Goal: Find specific page/section: Find specific page/section

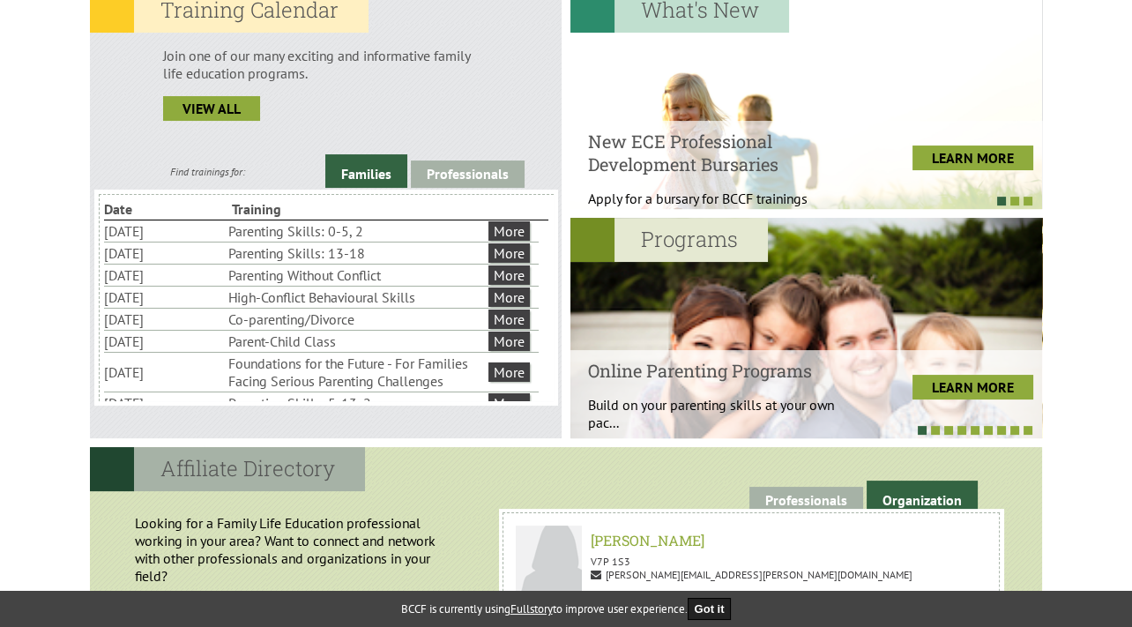
scroll to position [511, 0]
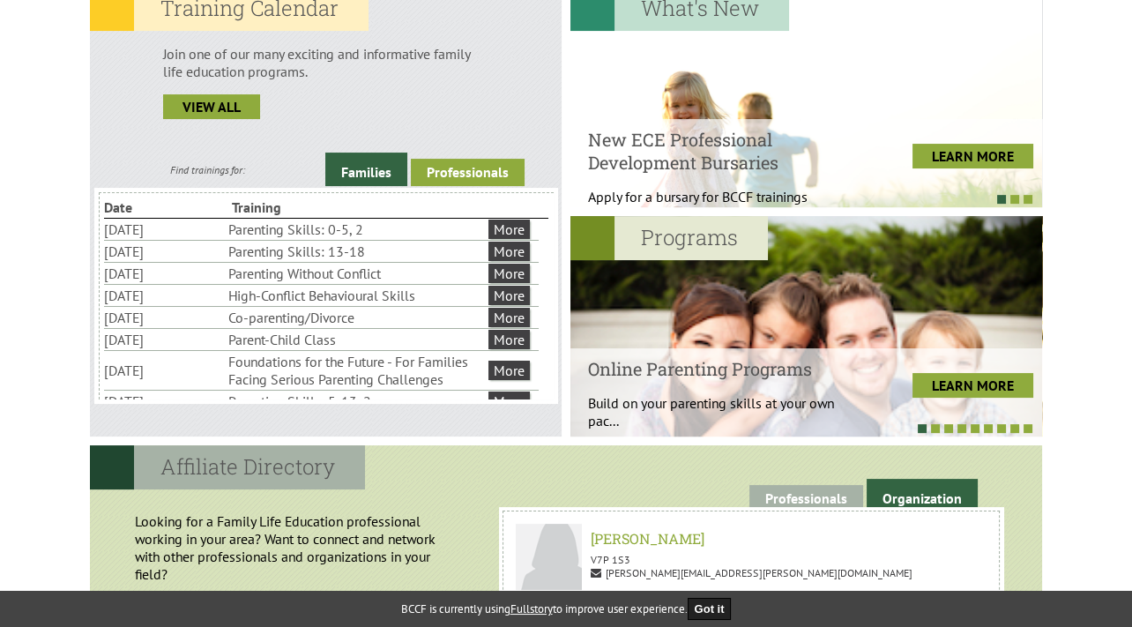
click at [490, 169] on link "Professionals" at bounding box center [468, 172] width 114 height 27
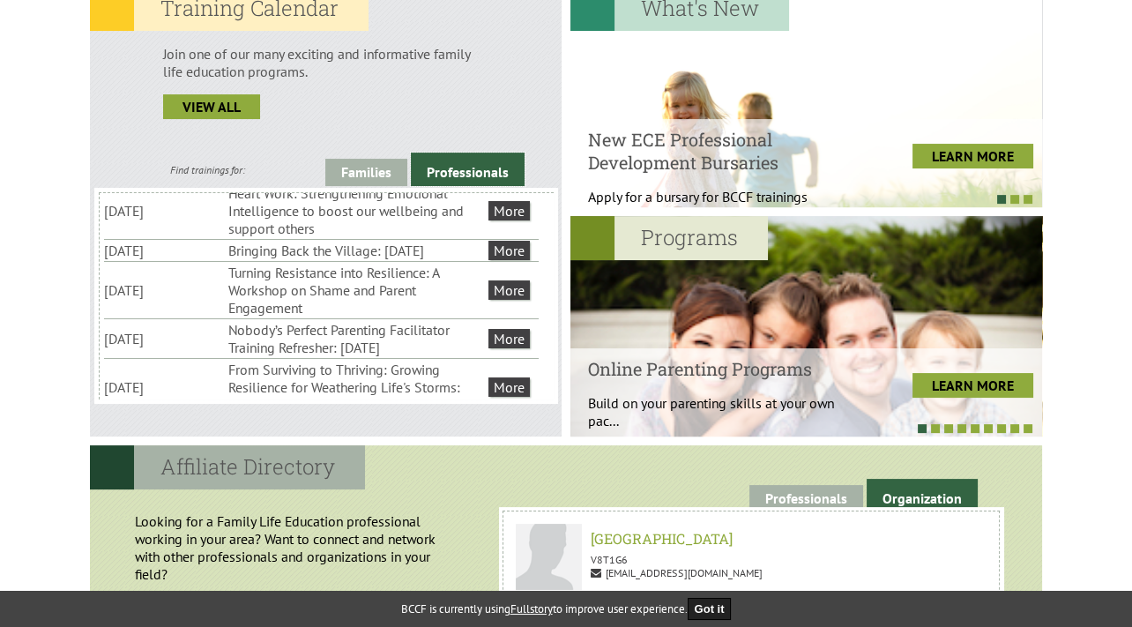
scroll to position [279, 0]
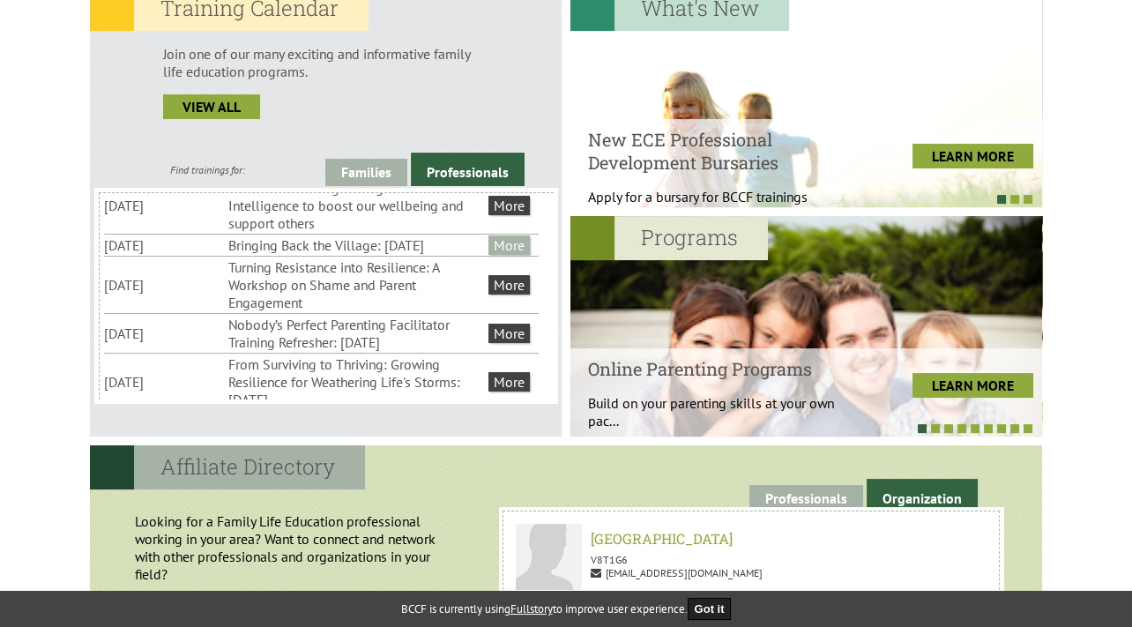
click at [514, 255] on link "More" at bounding box center [508, 244] width 41 height 19
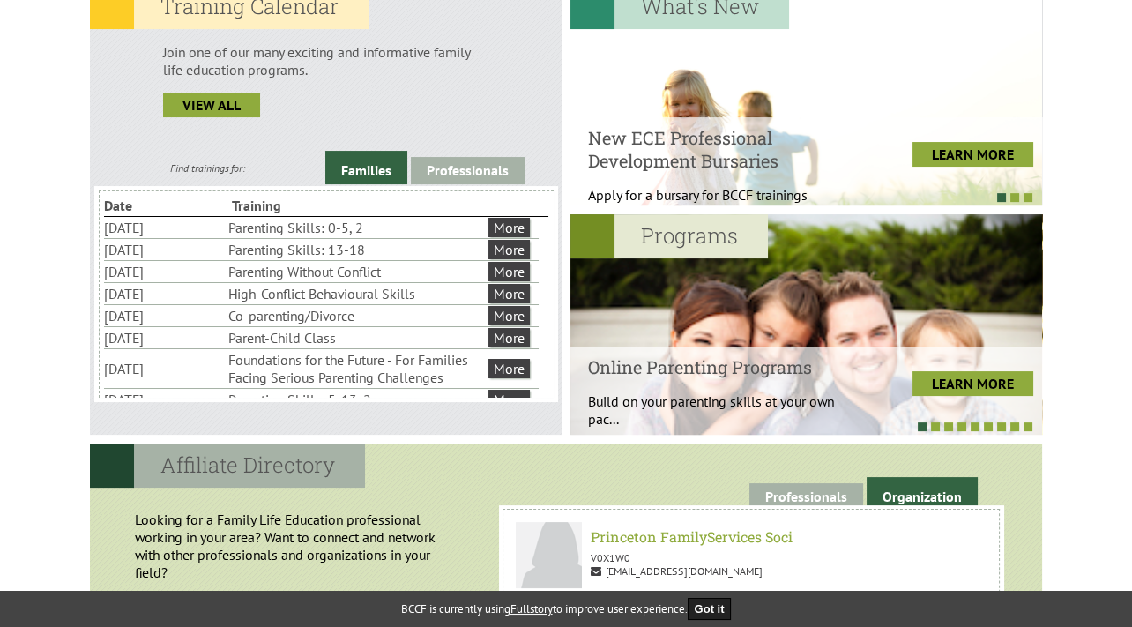
scroll to position [516, 0]
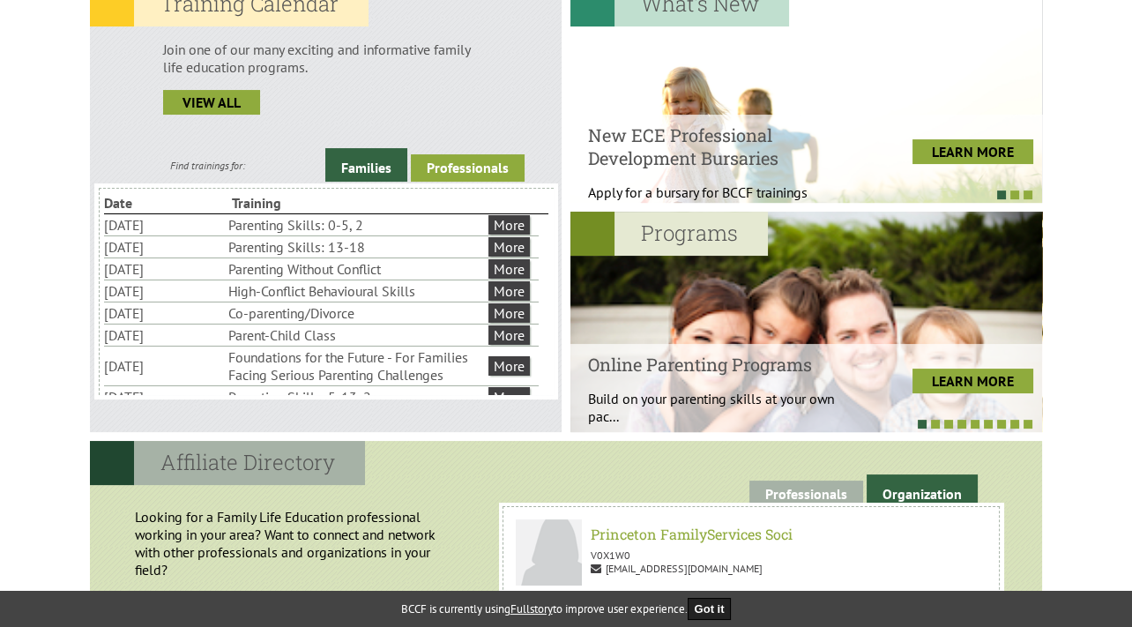
click at [483, 164] on link "Professionals" at bounding box center [468, 167] width 114 height 27
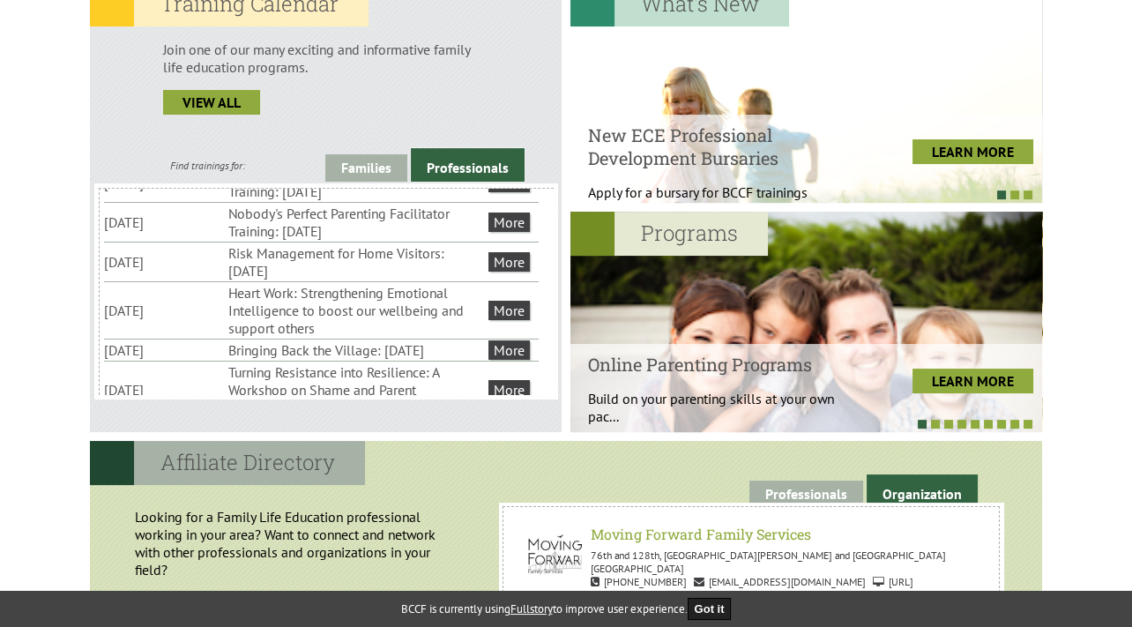
scroll to position [190, 0]
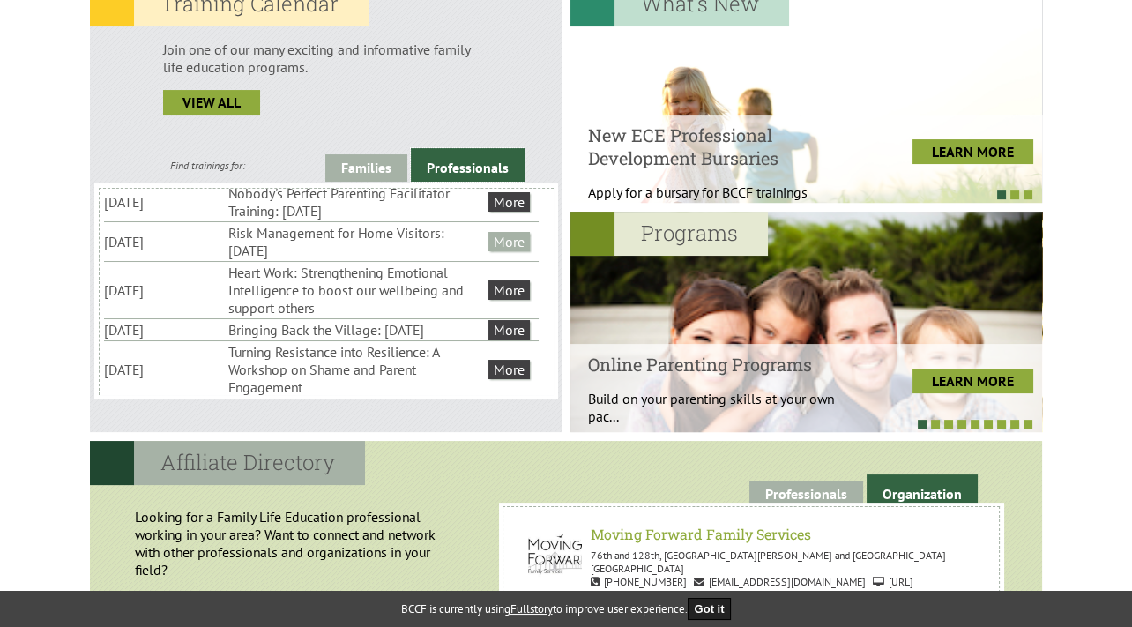
click at [510, 251] on link "More" at bounding box center [508, 241] width 41 height 19
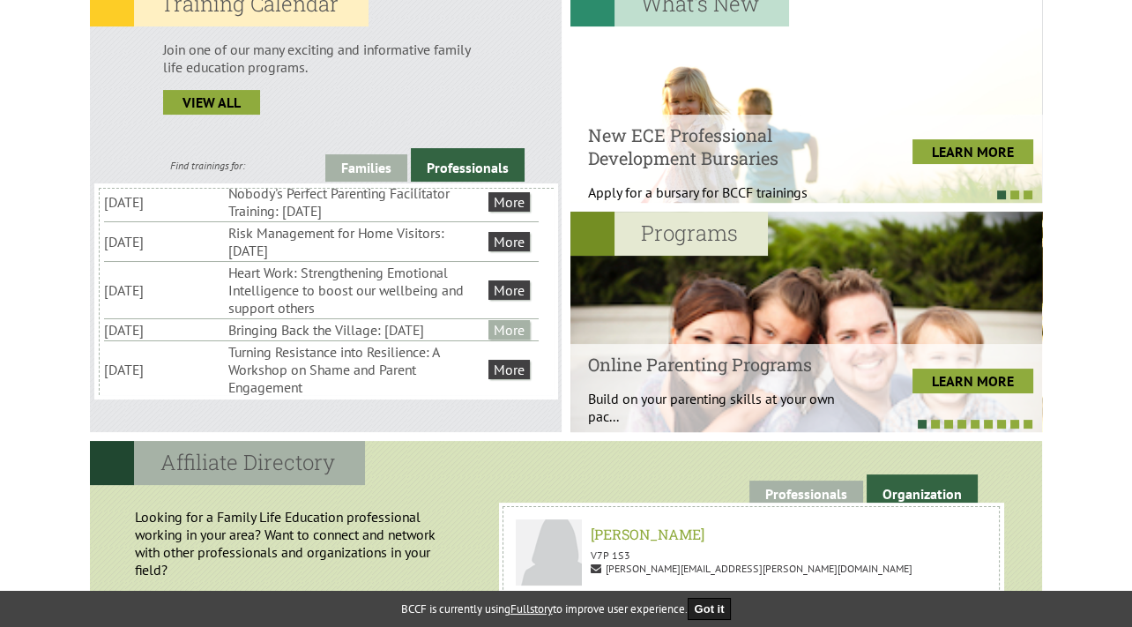
click at [523, 339] on link "More" at bounding box center [508, 329] width 41 height 19
